Goal: Task Accomplishment & Management: Manage account settings

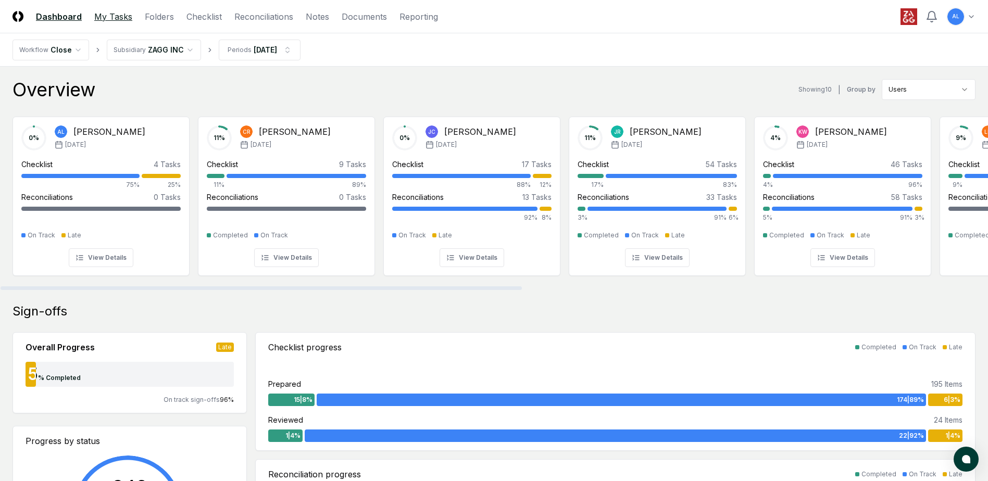
click at [115, 16] on link "My Tasks" at bounding box center [113, 16] width 38 height 13
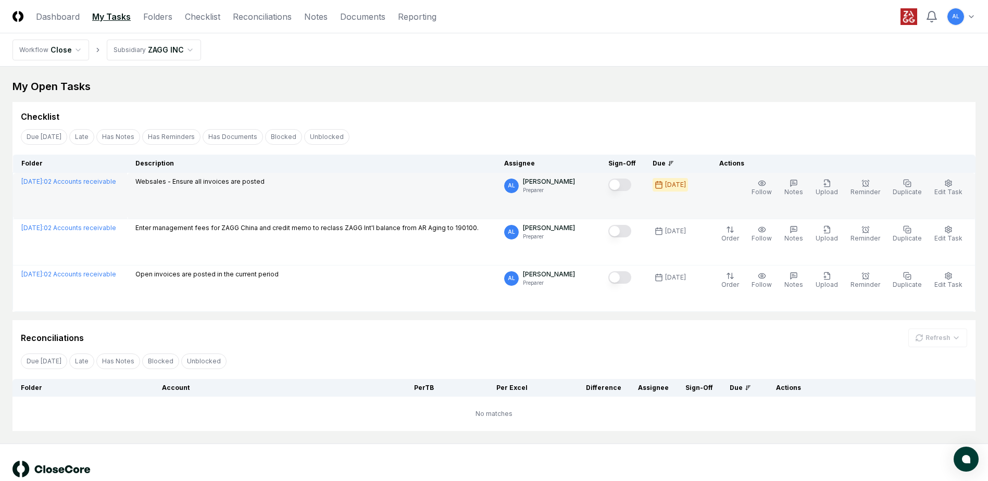
click at [627, 188] on button "Mark complete" at bounding box center [619, 185] width 23 height 13
